Goal: Transaction & Acquisition: Obtain resource

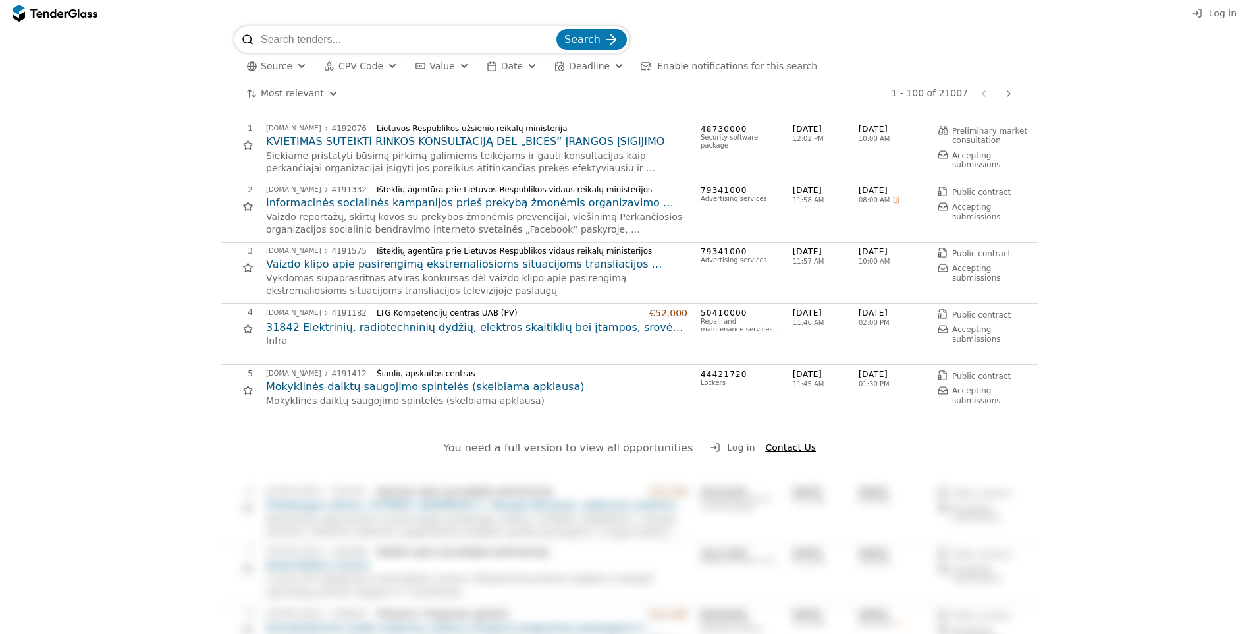
click at [286, 69] on span "Source" at bounding box center [277, 66] width 32 height 11
click at [288, 70] on span "Source" at bounding box center [277, 66] width 32 height 11
click at [385, 70] on div "button" at bounding box center [392, 65] width 47 height 45
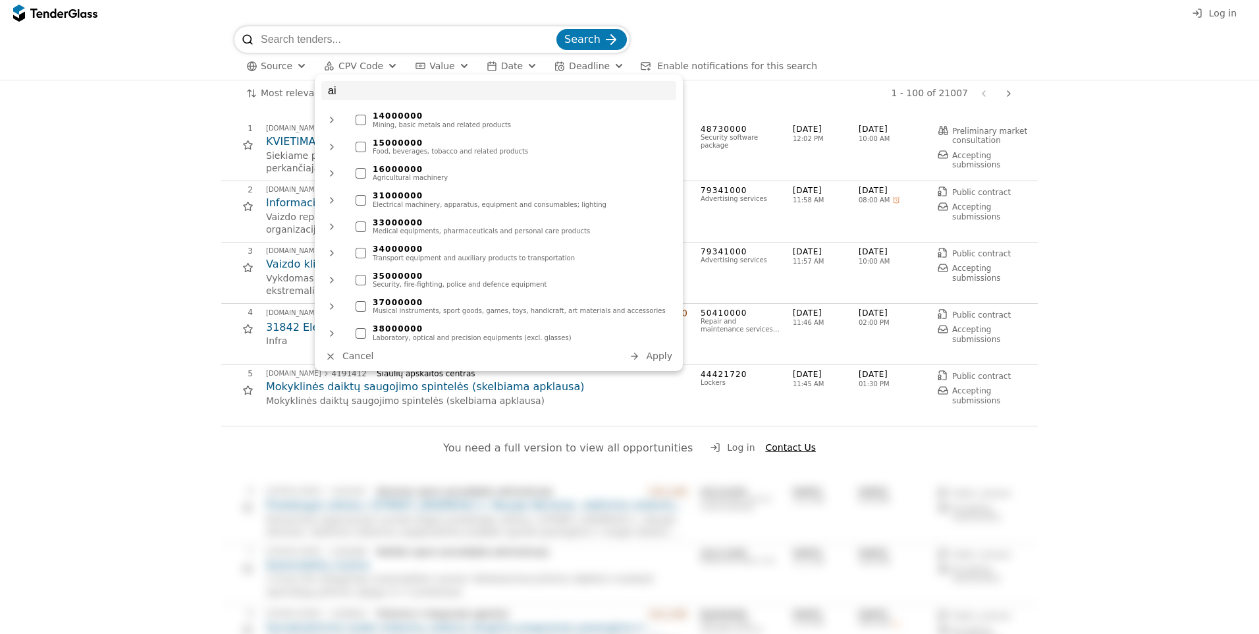
type input "a"
type input "i"
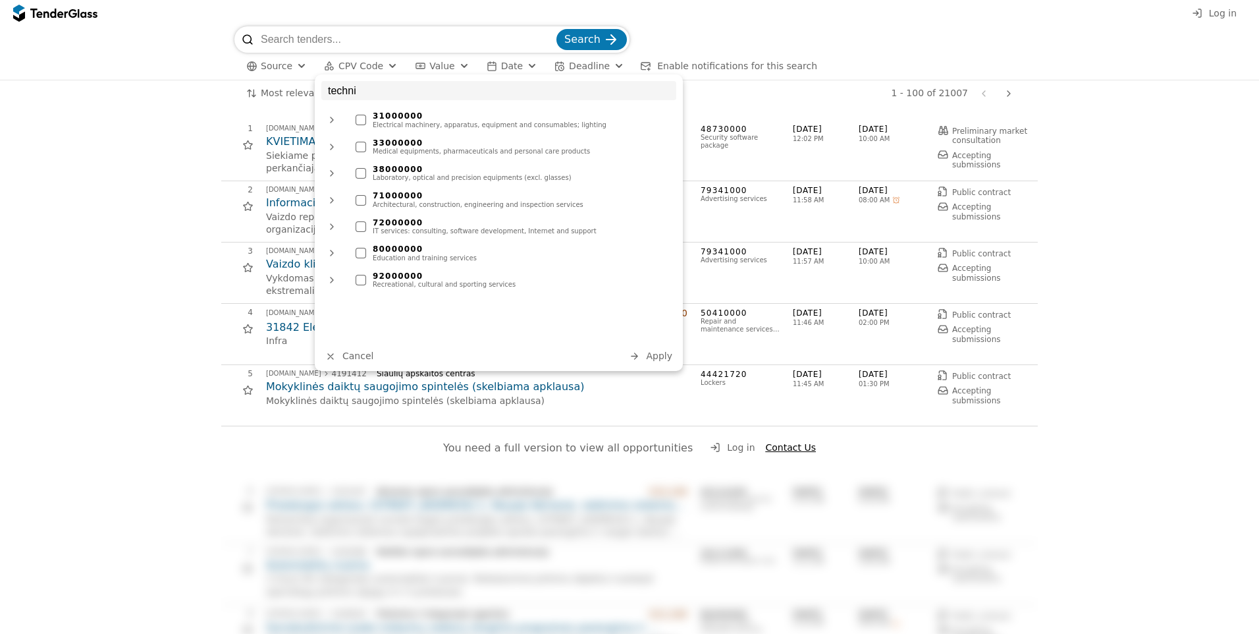
type input "techni"
click at [558, 223] on div "72000000" at bounding box center [521, 222] width 297 height 9
click at [650, 358] on span "Apply" at bounding box center [659, 355] width 26 height 11
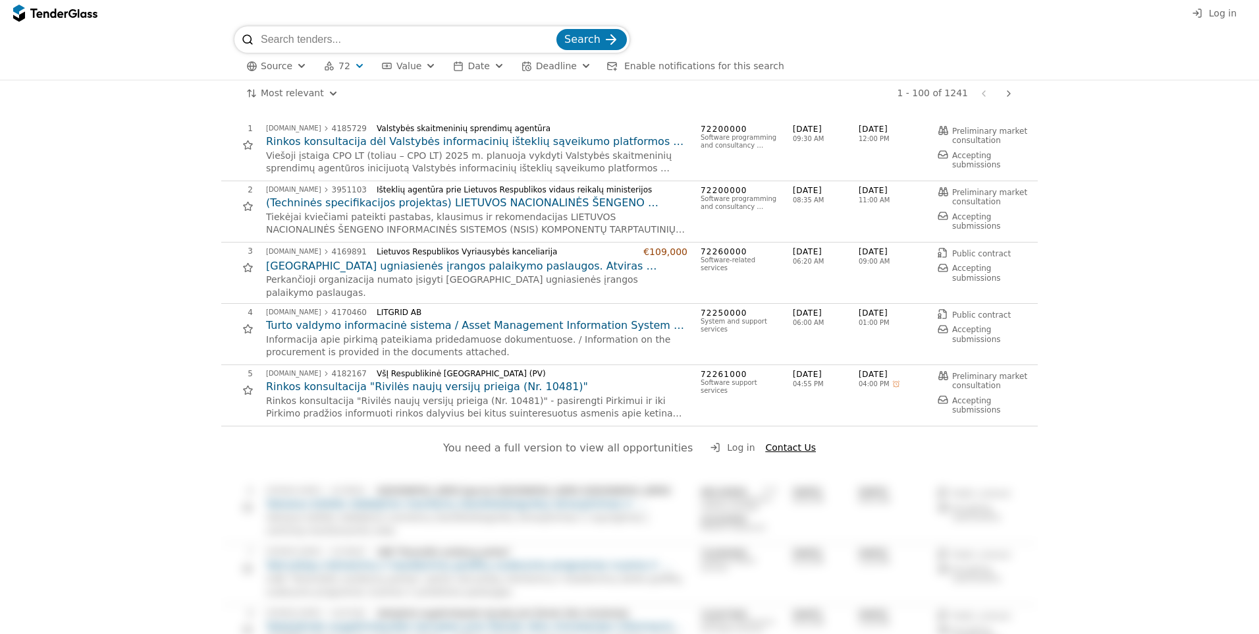
click at [394, 388] on h2 "Rinkos konsultacija "Rivilės naujų versijų prieiga (Nr. 10481)"" at bounding box center [476, 386] width 421 height 14
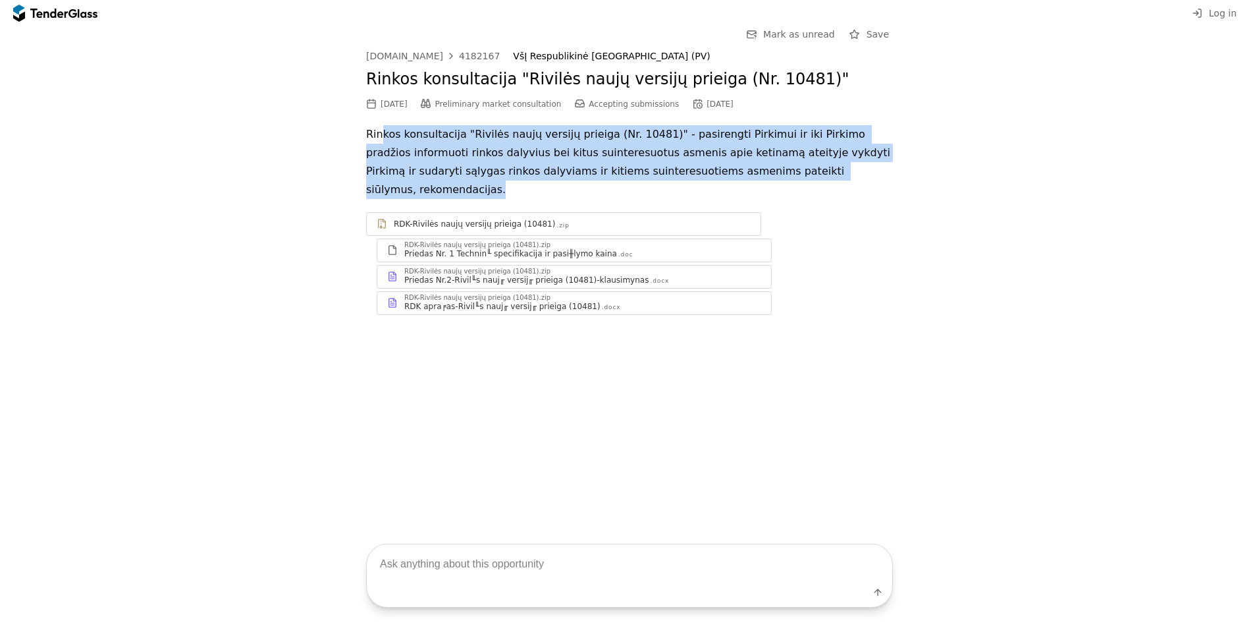
drag, startPoint x: 381, startPoint y: 133, endPoint x: 863, endPoint y: 164, distance: 483.0
click at [863, 164] on p "Rinkos konsultacija "Rivilės naujų versijų prieiga (Nr. 10481)" - pasirengti Pi…" at bounding box center [629, 162] width 527 height 74
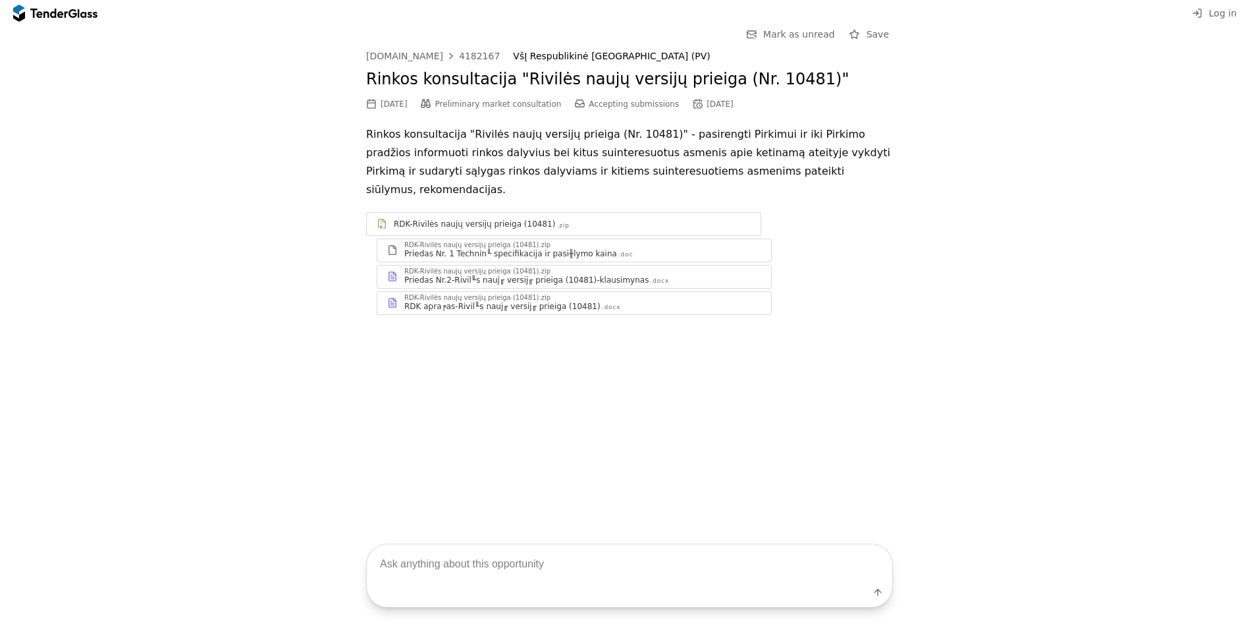
drag, startPoint x: 863, startPoint y: 164, endPoint x: 876, endPoint y: 207, distance: 44.8
click at [876, 212] on div "RDK-Rivilės naujų versijų prieiga (10481) .zip RDK-Rivilės naujų versijų prieig…" at bounding box center [629, 263] width 527 height 103
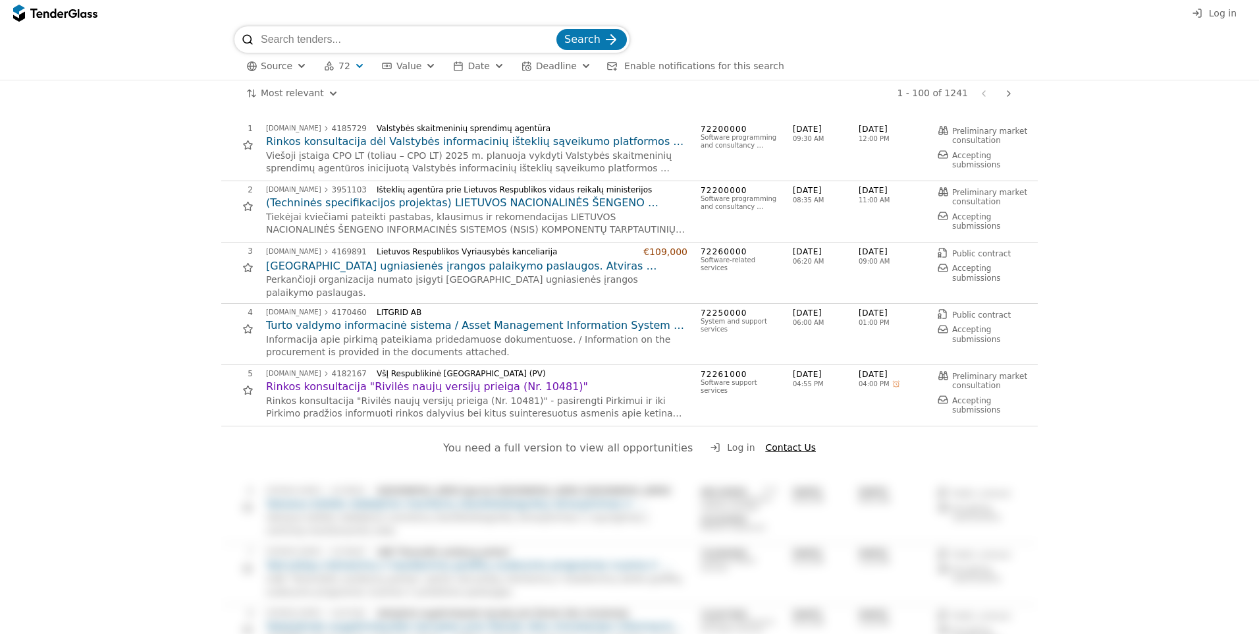
click at [372, 325] on h2 "Turto valdymo informacinė sistema / Asset Management Information System (2)" at bounding box center [476, 325] width 421 height 14
click at [352, 270] on h2 "[GEOGRAPHIC_DATA] ugniasienės įrangos palaikymo paslaugos. Atviras (tarptautini…" at bounding box center [476, 266] width 421 height 14
click at [353, 207] on h2 "(Techninės specifikacijos projektas) LIETUVOS NACIONALINĖS ŠENGENO INFORMACINĖS…" at bounding box center [476, 203] width 421 height 14
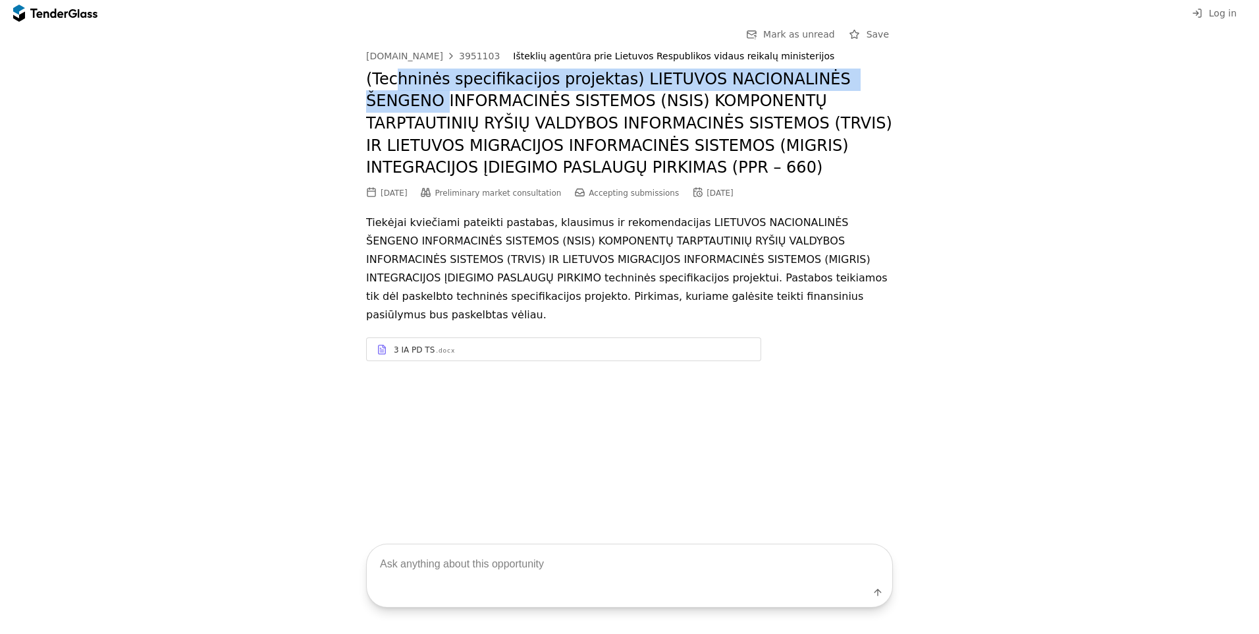
drag, startPoint x: 394, startPoint y: 86, endPoint x: 897, endPoint y: 76, distance: 502.5
click at [897, 76] on div "Go Back Mark as unread Save [DOMAIN_NAME] 3951103 Išteklių agentūra prie Lietuv…" at bounding box center [630, 203] width 1246 height 355
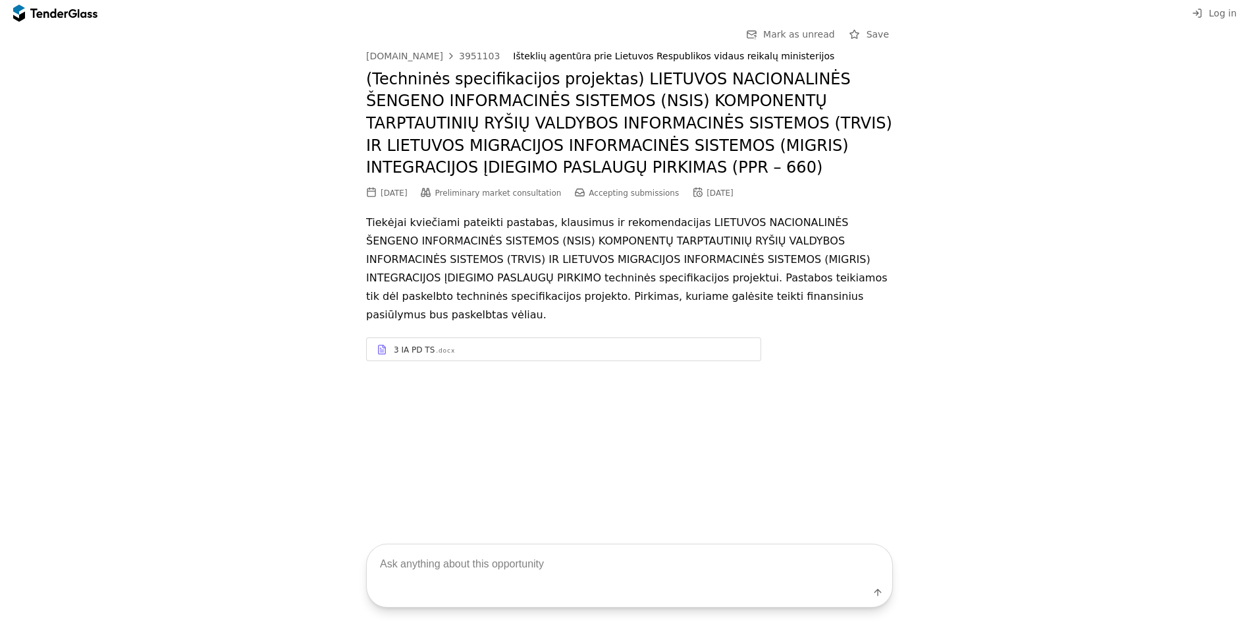
drag, startPoint x: 897, startPoint y: 76, endPoint x: 1076, endPoint y: 116, distance: 183.4
click at [1076, 116] on div "Go Back Mark as unread Save [DOMAIN_NAME] 3951103 Išteklių agentūra prie Lietuv…" at bounding box center [630, 203] width 1246 height 355
drag, startPoint x: 705, startPoint y: 224, endPoint x: 715, endPoint y: 221, distance: 10.2
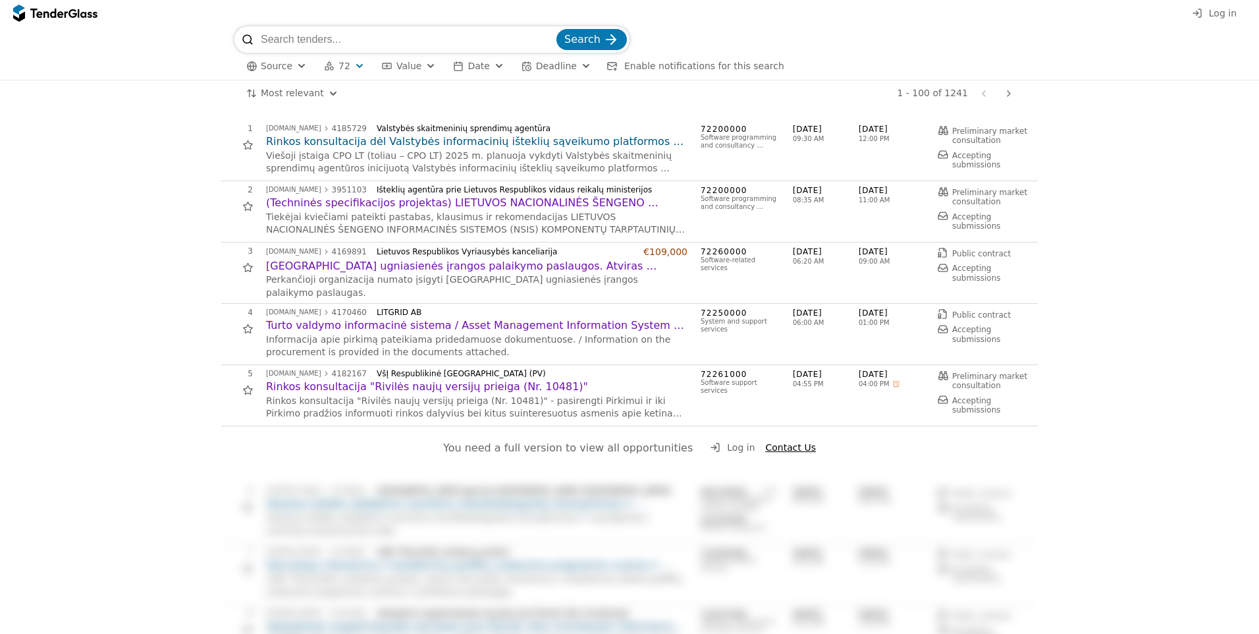
click at [360, 142] on h2 "Rinkos konsultacija dėl Valstybės informacinių išteklių sąveikumo platformos au…" at bounding box center [476, 141] width 421 height 14
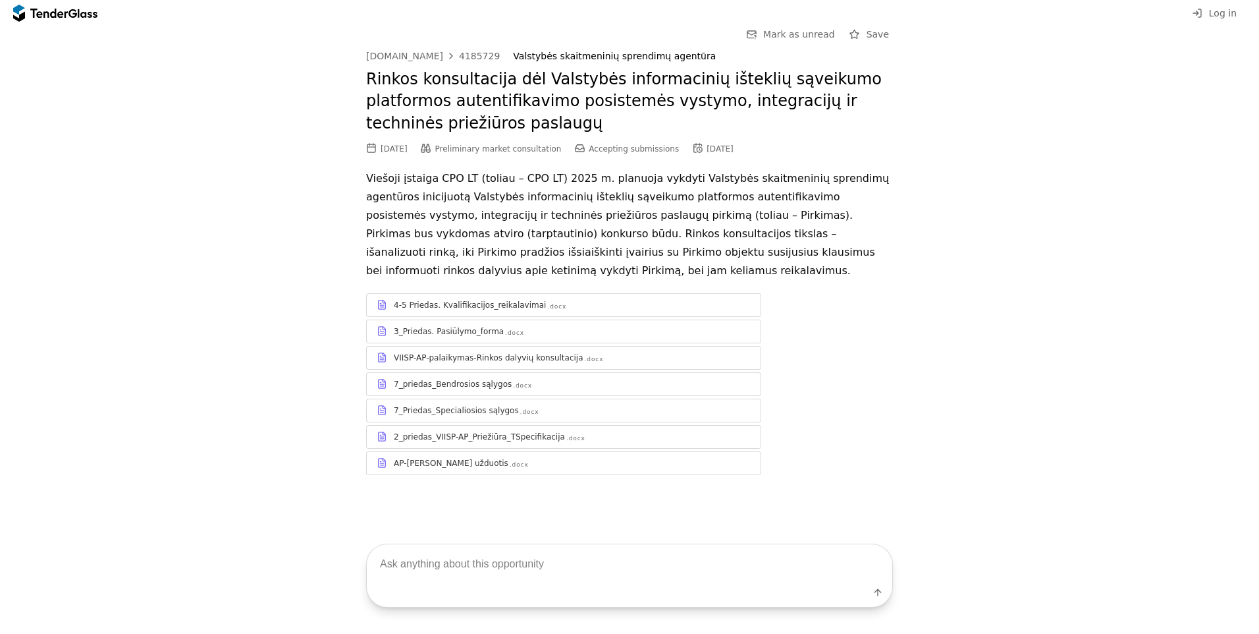
drag, startPoint x: 414, startPoint y: 238, endPoint x: 422, endPoint y: 213, distance: 26.9
